Goal: Obtain resource: Obtain resource

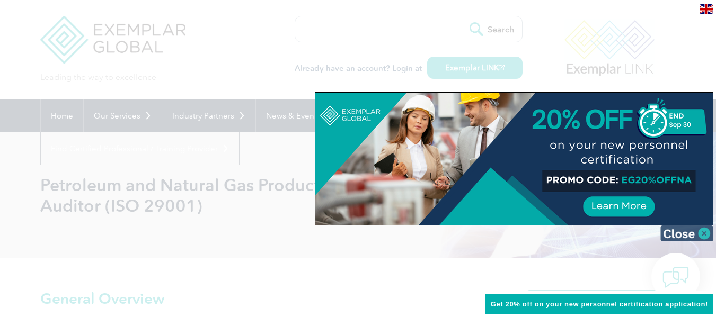
click at [699, 235] on img at bounding box center [686, 234] width 53 height 16
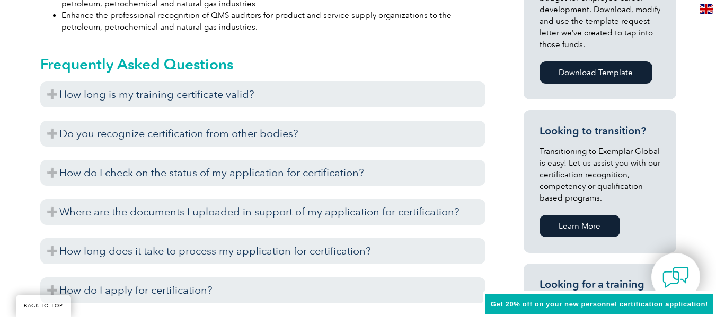
scroll to position [583, 0]
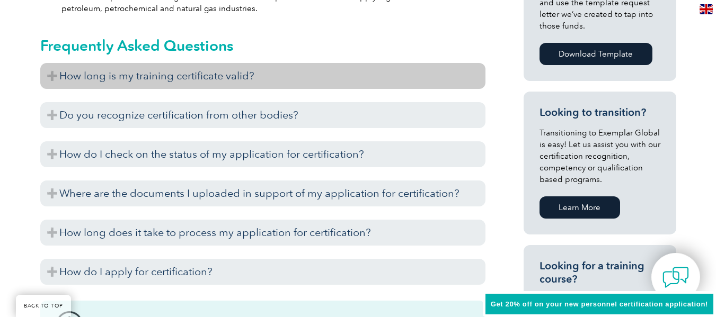
click at [54, 76] on h3 "How long is my training certificate valid?" at bounding box center [262, 76] width 445 height 26
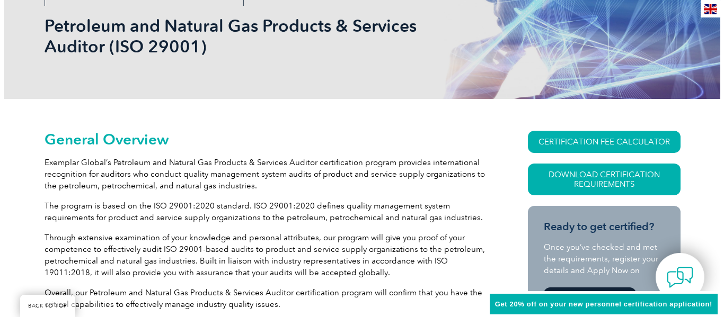
scroll to position [159, 0]
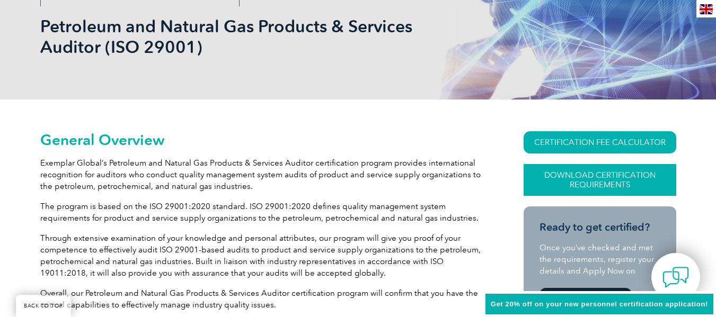
click at [585, 176] on link "Download Certification Requirements" at bounding box center [599, 180] width 153 height 32
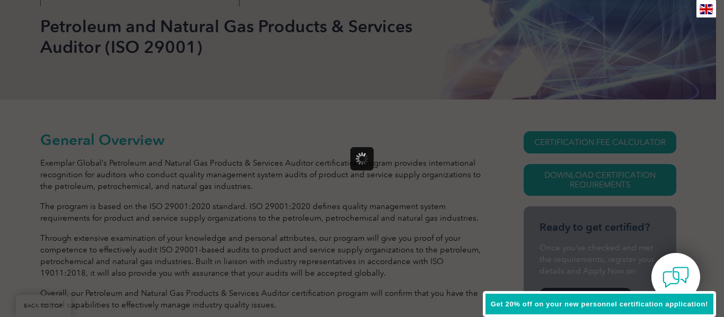
scroll to position [0, 0]
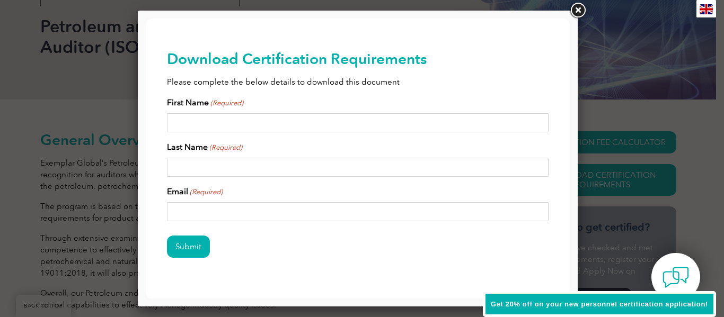
click at [252, 121] on input "First Name (Required)" at bounding box center [357, 122] width 381 height 19
drag, startPoint x: 191, startPoint y: 246, endPoint x: 340, endPoint y: 273, distance: 151.3
click at [341, 273] on div "Download Certification Requirements Please complete the below details to downlo…" at bounding box center [357, 171] width 381 height 305
click at [271, 123] on input "First Name (Required)" at bounding box center [357, 122] width 381 height 19
type input "[PERSON_NAME]"
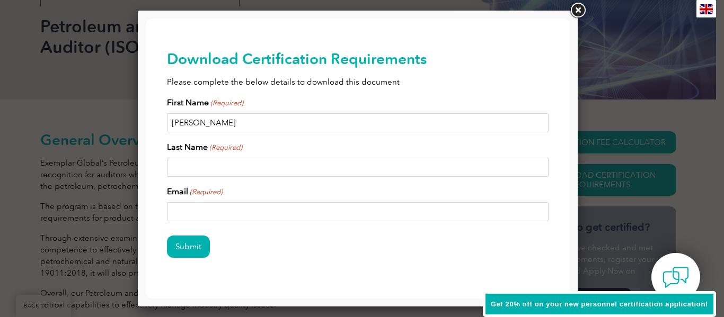
type input "Musé"
type input "[PERSON_NAME][EMAIL_ADDRESS][PERSON_NAME][MEDICAL_DATA][DOMAIN_NAME]"
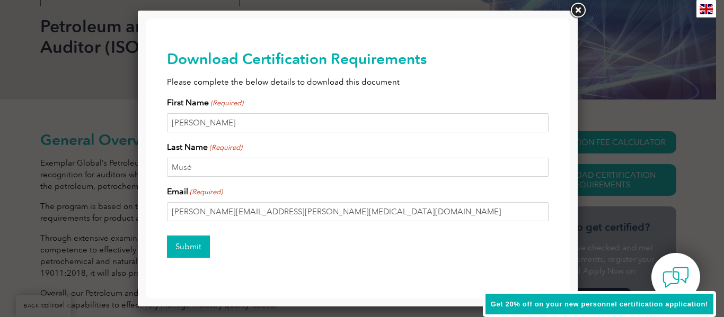
click at [186, 249] on input "Submit" at bounding box center [188, 247] width 43 height 22
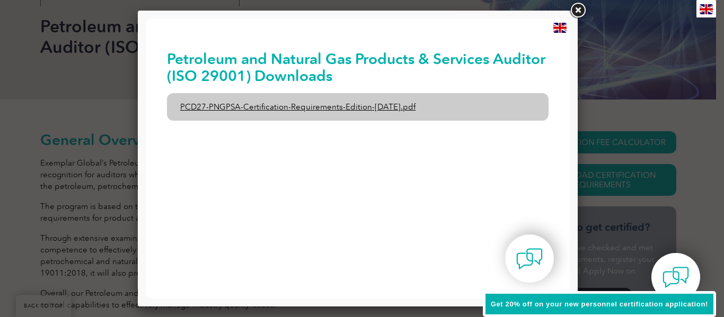
click at [264, 107] on link "PCD27-PNGPSA-Certification-Requirements-Edition-[DATE].pdf" at bounding box center [357, 107] width 381 height 28
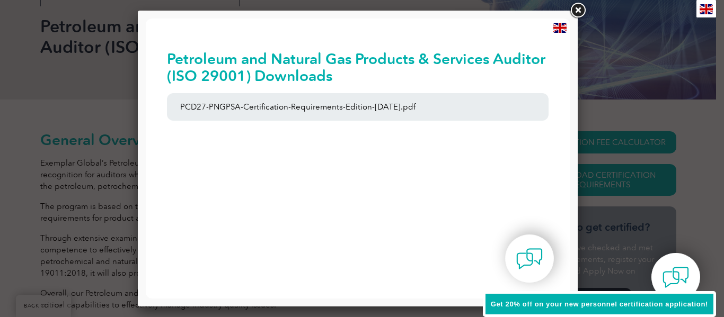
click at [574, 7] on link at bounding box center [577, 10] width 19 height 19
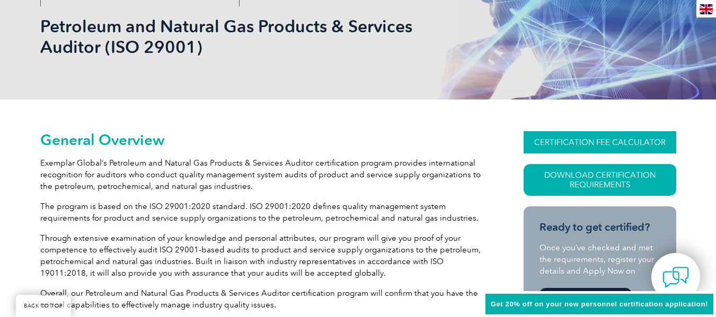
click at [570, 141] on link "CERTIFICATION FEE CALCULATOR" at bounding box center [599, 142] width 153 height 22
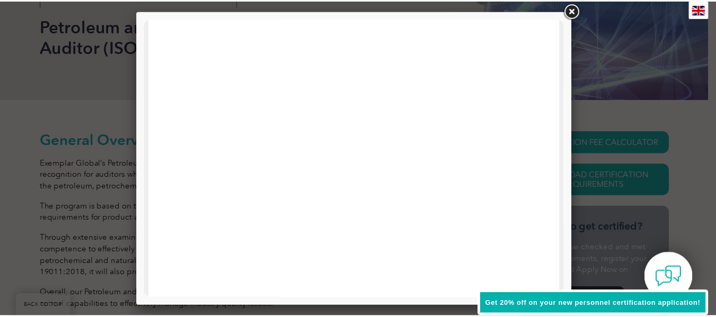
scroll to position [212, 0]
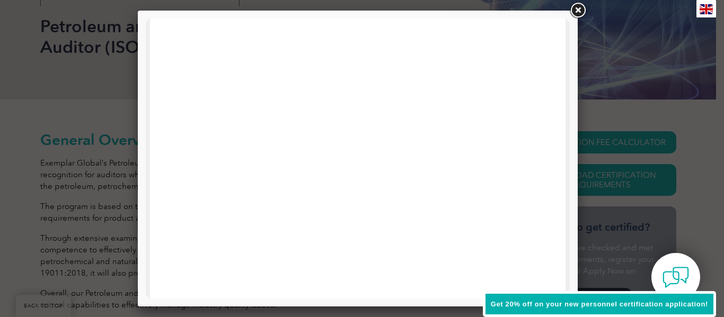
click at [574, 9] on link at bounding box center [577, 10] width 19 height 19
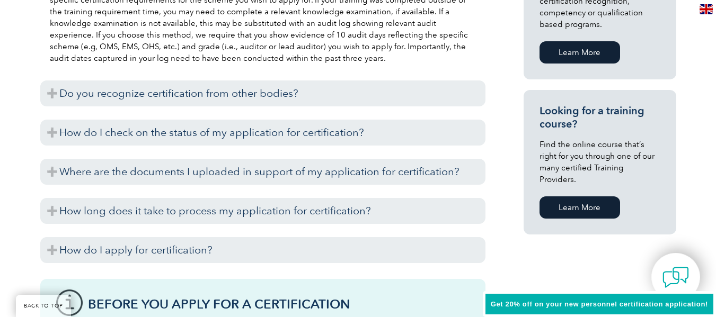
scroll to position [742, 0]
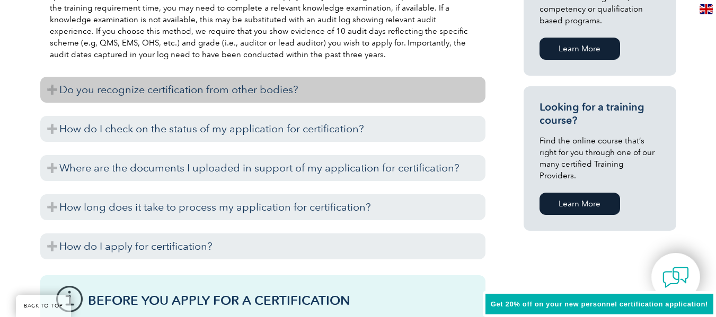
click at [54, 92] on h3 "Do you recognize certification from other bodies?" at bounding box center [262, 90] width 445 height 26
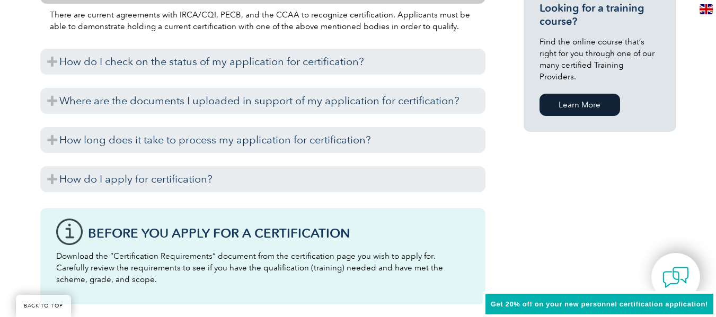
scroll to position [848, 0]
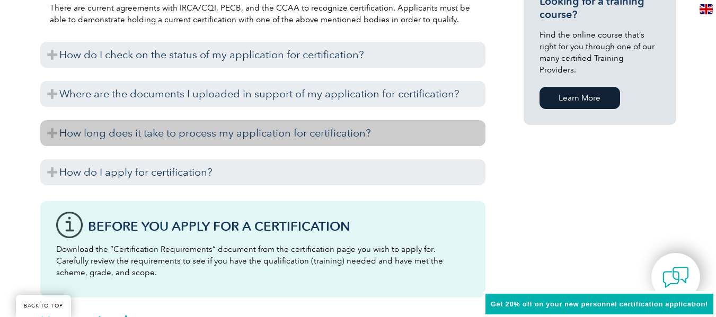
click at [48, 134] on h3 "How long does it take to process my application for certification?" at bounding box center [262, 133] width 445 height 26
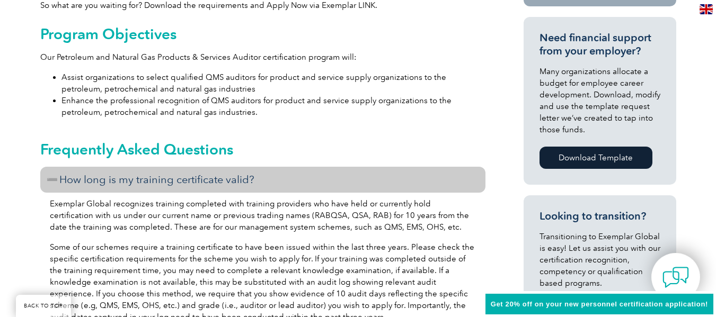
scroll to position [477, 0]
